Goal: Check status

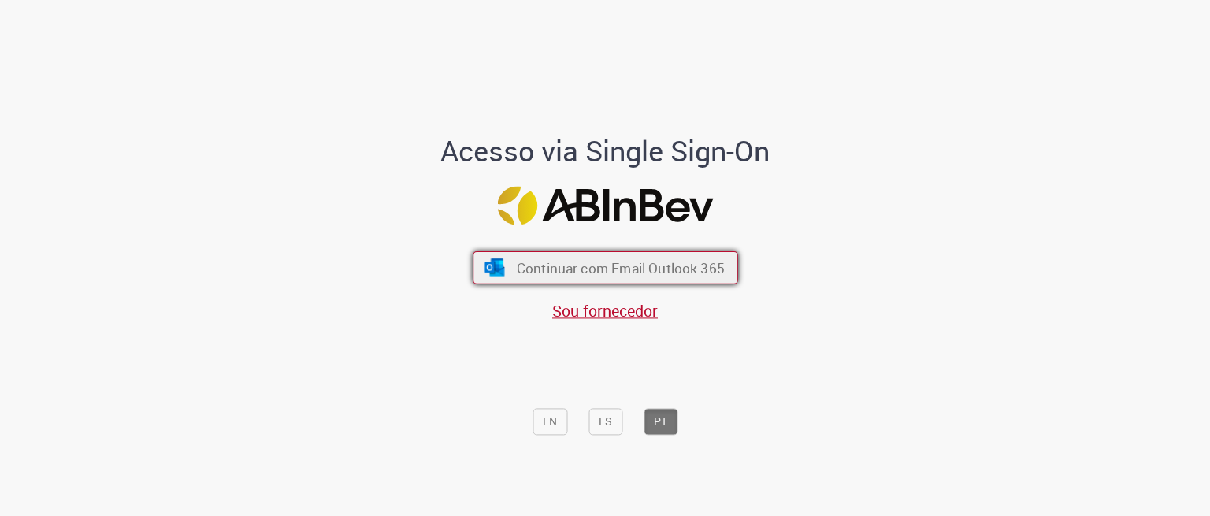
click at [617, 275] on span "Continuar com Email Outlook 365" at bounding box center [620, 267] width 208 height 18
click at [658, 273] on span "Continuar com Email Outlook 365" at bounding box center [620, 267] width 208 height 18
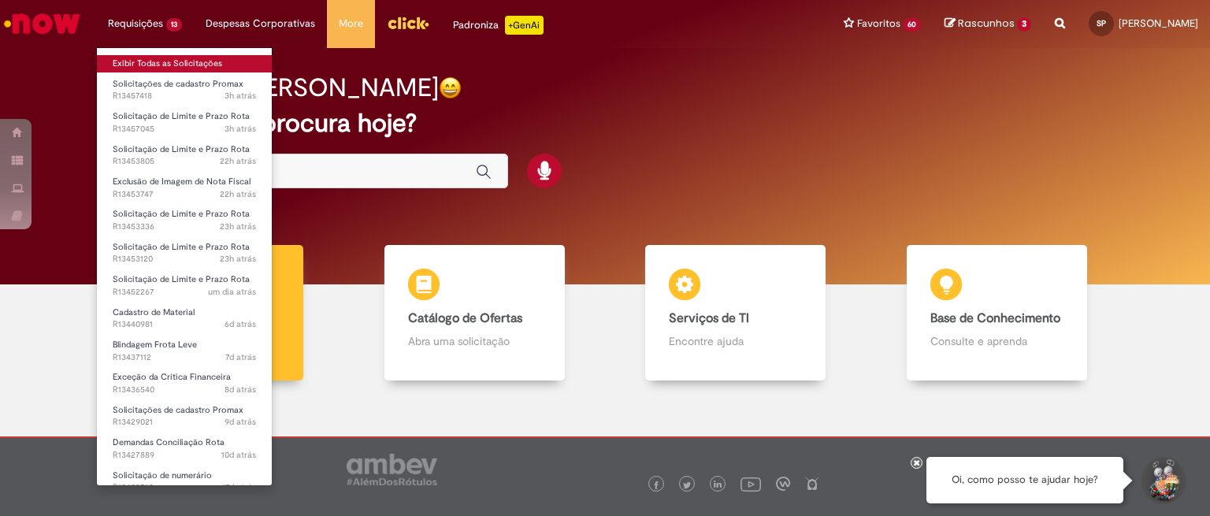
click at [160, 62] on link "Exibir Todas as Solicitações" at bounding box center [184, 63] width 175 height 17
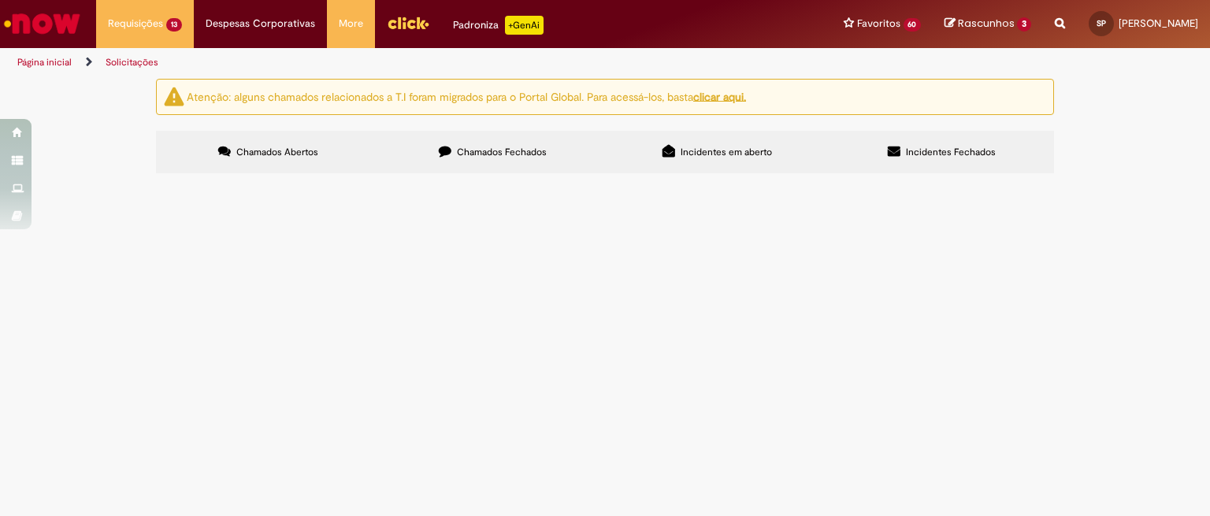
click at [0, 0] on span "Solicitações de cadastro Promax" at bounding box center [0, 0] width 0 height 0
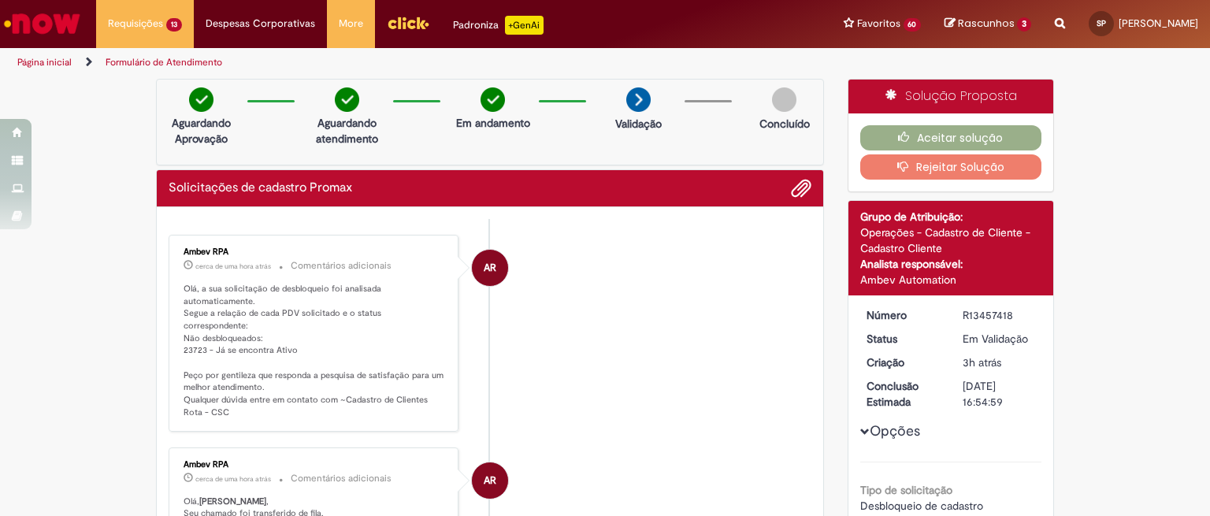
click at [284, 307] on p "Olá, a sua solicitação de desbloqueio foi analisada automaticamente. Segue a re…" at bounding box center [315, 351] width 262 height 136
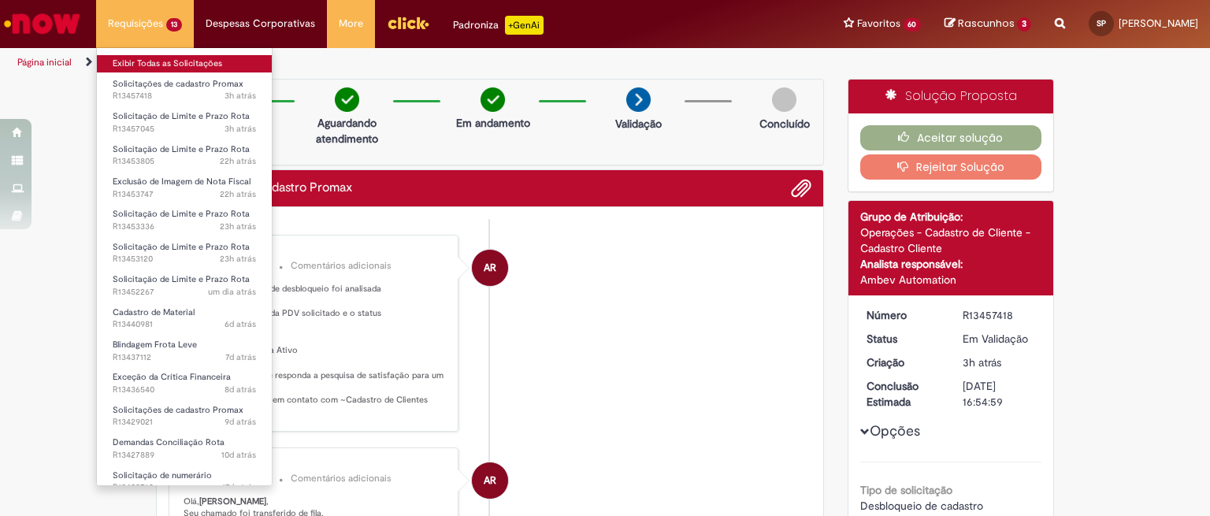
click at [165, 61] on link "Exibir Todas as Solicitações" at bounding box center [184, 63] width 175 height 17
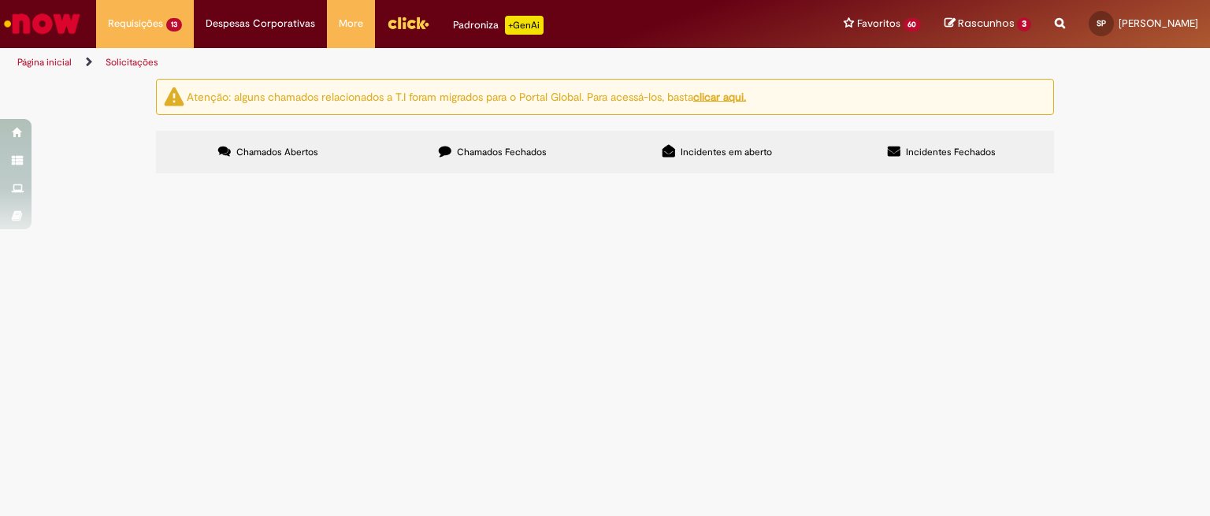
drag, startPoint x: 228, startPoint y: 425, endPoint x: 171, endPoint y: 424, distance: 57.5
click at [0, 0] on td "R13453747" at bounding box center [0, 0] width 0 height 0
copy span "R13453747"
